Goal: Check status: Check status

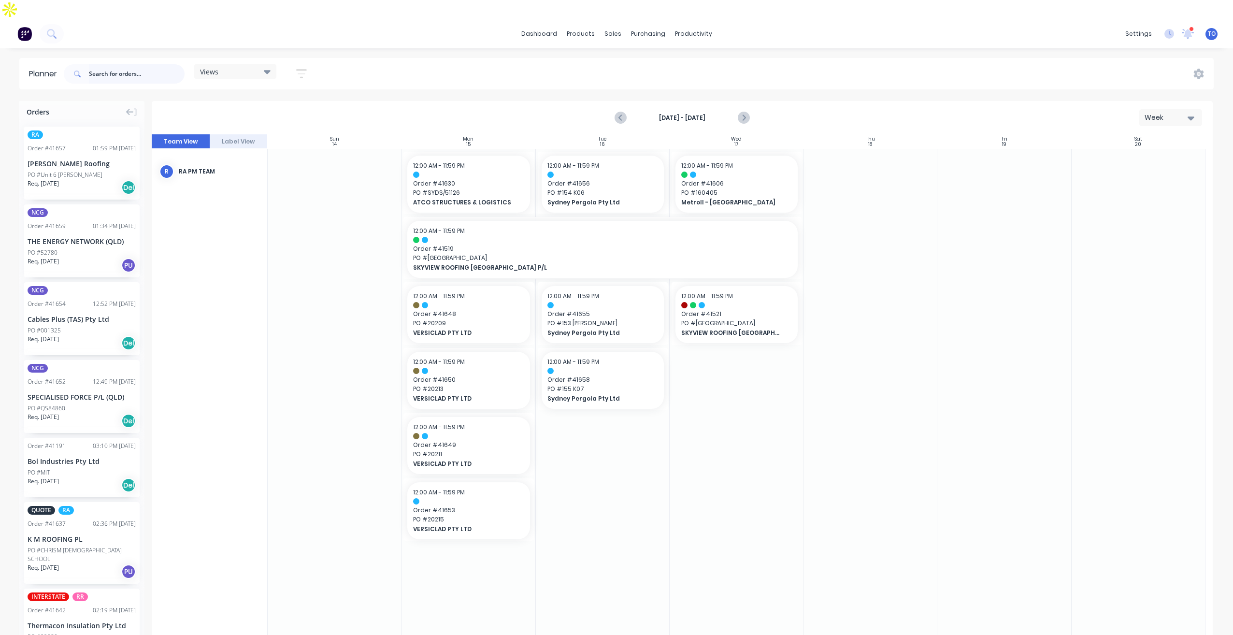
click at [124, 64] on input "text" at bounding box center [137, 73] width 96 height 19
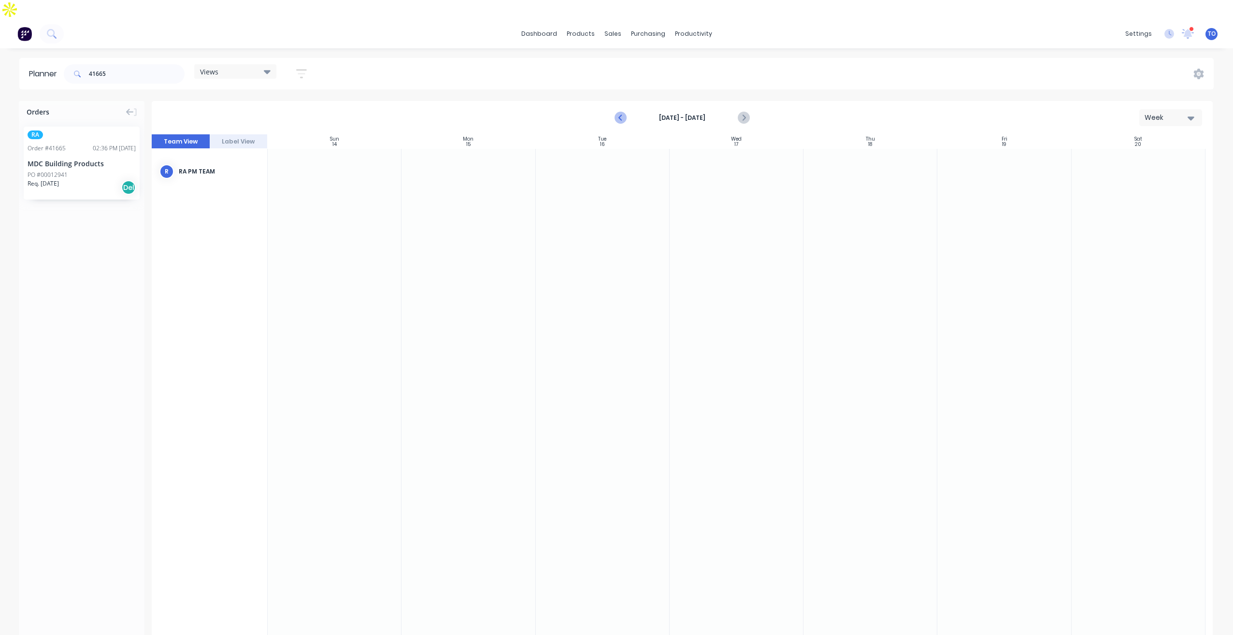
click at [616, 112] on icon "Previous page" at bounding box center [621, 118] width 12 height 12
drag, startPoint x: 92, startPoint y: 137, endPoint x: 966, endPoint y: 194, distance: 875.3
click at [142, 64] on input "41665" at bounding box center [137, 73] width 96 height 19
drag, startPoint x: 63, startPoint y: 143, endPoint x: 869, endPoint y: 188, distance: 806.5
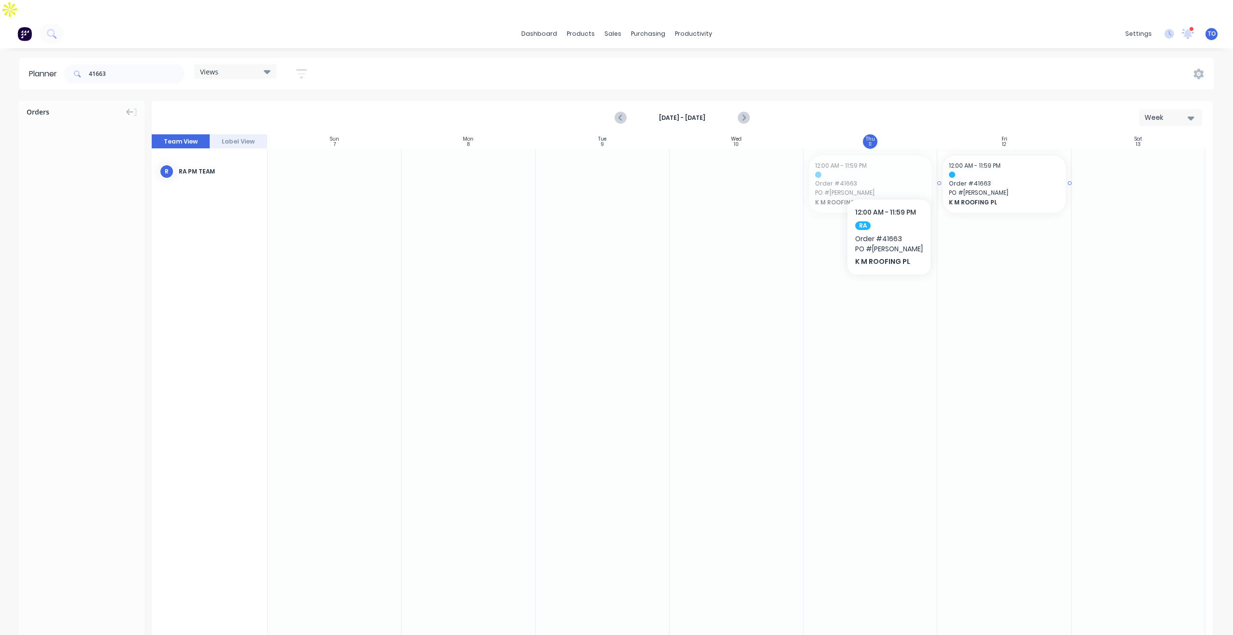
drag, startPoint x: 861, startPoint y: 170, endPoint x: 949, endPoint y: 161, distance: 88.8
click at [130, 64] on input "41663" at bounding box center [137, 73] width 96 height 19
click at [743, 112] on icon "Next page" at bounding box center [744, 118] width 12 height 12
click at [114, 64] on input "41663" at bounding box center [137, 73] width 96 height 19
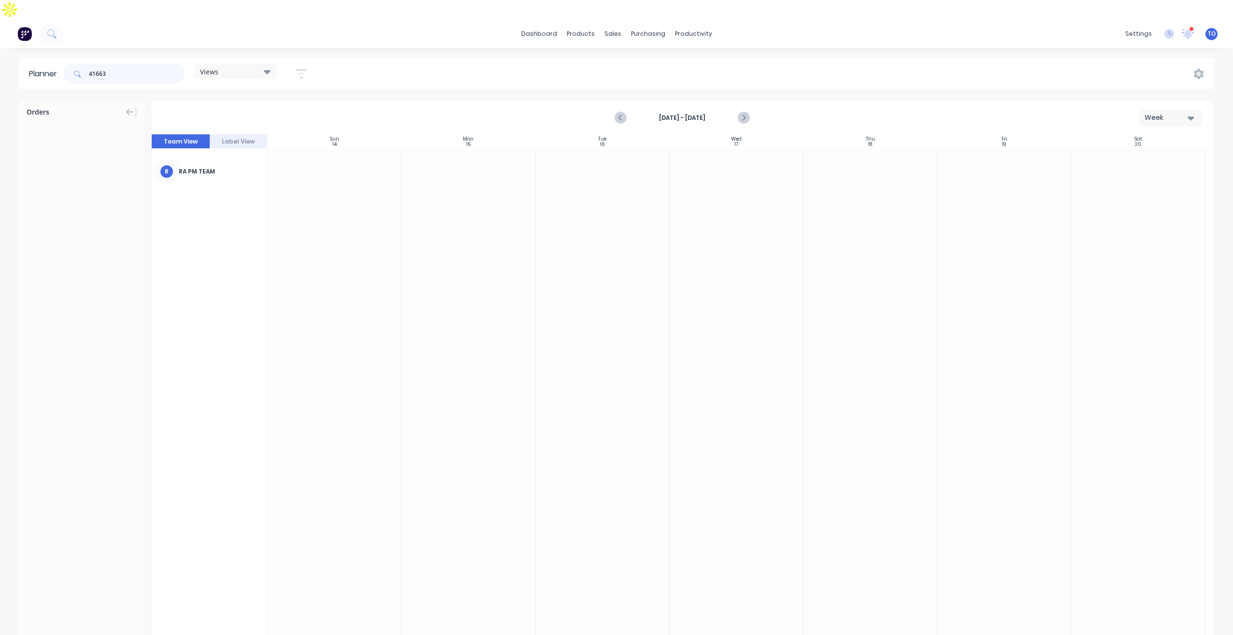
click at [114, 64] on input "41663" at bounding box center [137, 73] width 96 height 19
drag, startPoint x: 49, startPoint y: 143, endPoint x: 461, endPoint y: 186, distance: 413.6
click at [165, 64] on input "41661" at bounding box center [137, 73] width 96 height 19
drag, startPoint x: 55, startPoint y: 143, endPoint x: 439, endPoint y: 159, distance: 384.1
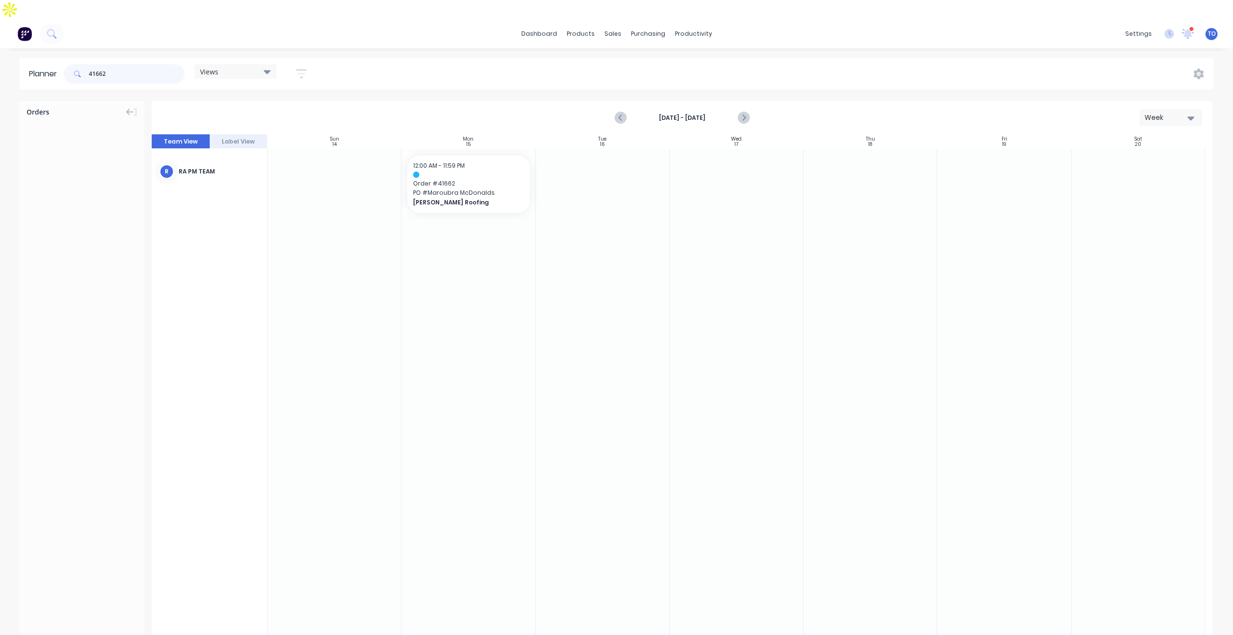
click at [123, 64] on input "41662" at bounding box center [137, 73] width 96 height 19
type input "41657"
drag, startPoint x: 47, startPoint y: 147, endPoint x: 553, endPoint y: 170, distance: 506.5
